Goal: Check status: Check status

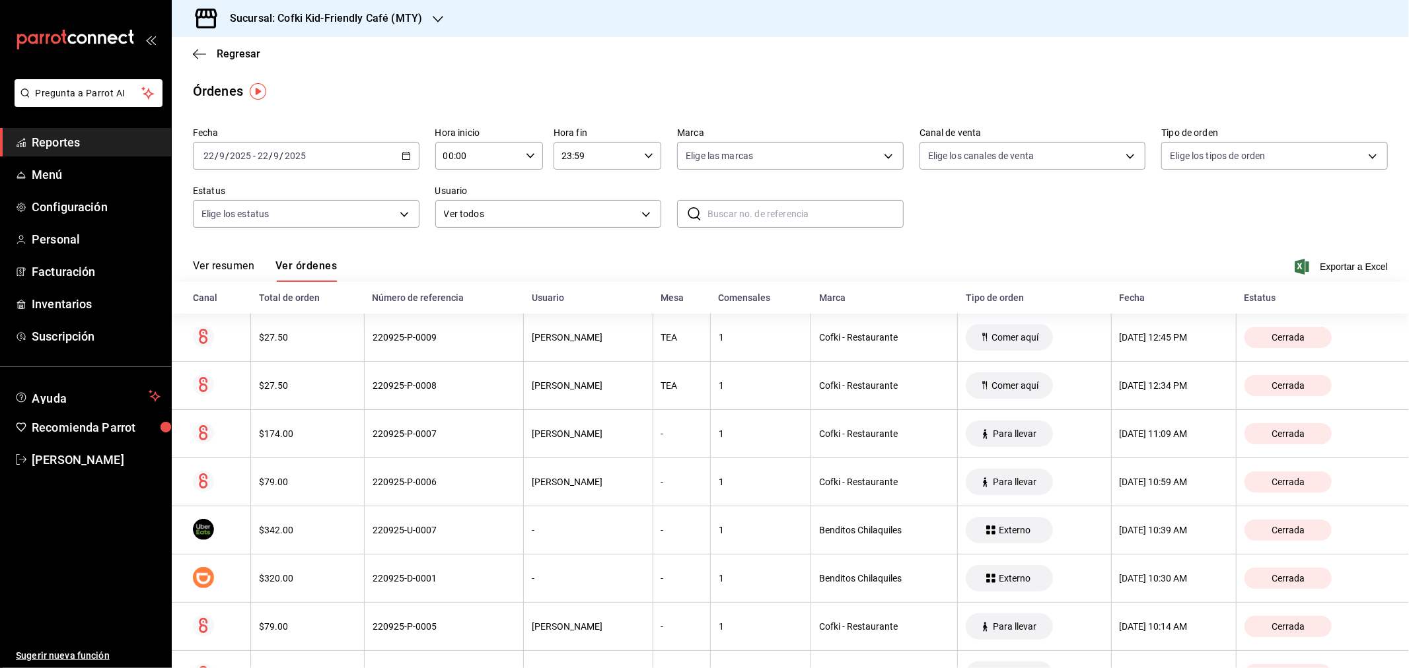
click at [240, 260] on button "Ver resumen" at bounding box center [223, 271] width 61 height 22
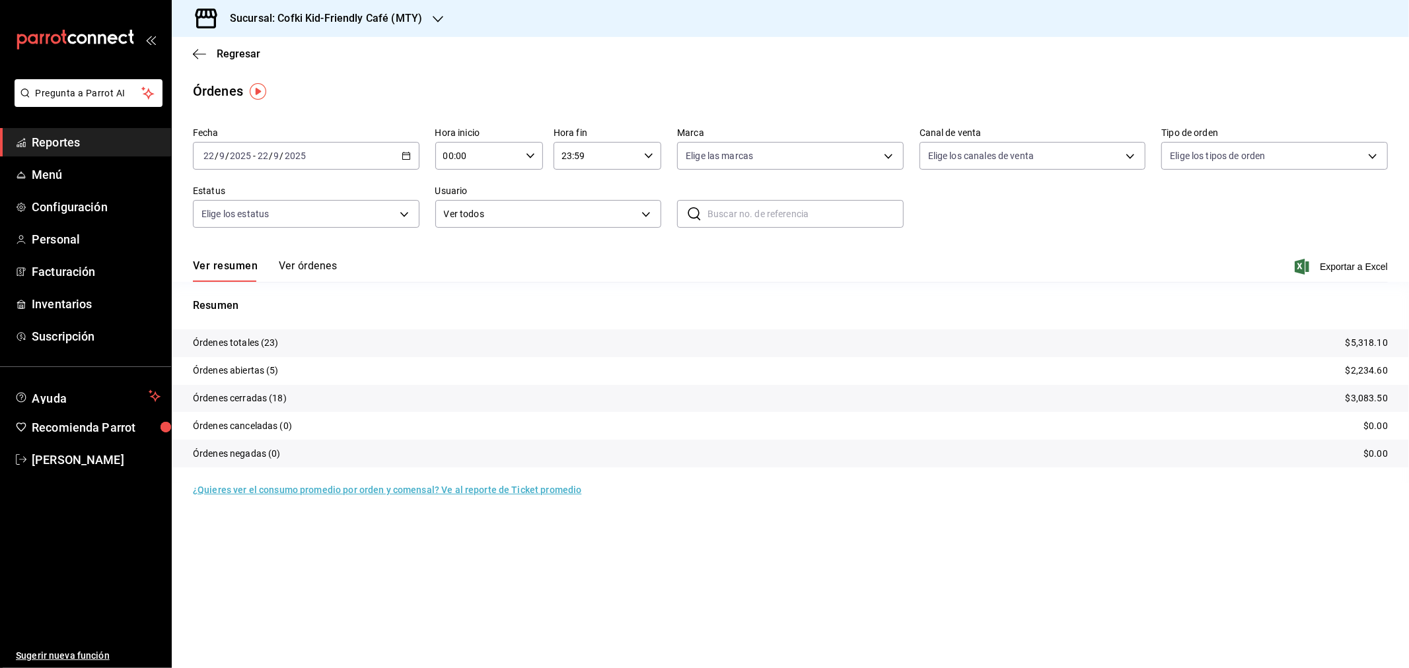
click at [342, 30] on div "Sucursal: Cofki Kid-Friendly Café (MTY)" at bounding box center [315, 18] width 266 height 37
click at [294, 89] on div "Cofki Cafe (La Aurora)" at bounding box center [270, 87] width 177 height 14
click at [316, 267] on button "Ver órdenes" at bounding box center [308, 271] width 58 height 22
